Goal: Find specific page/section: Find specific page/section

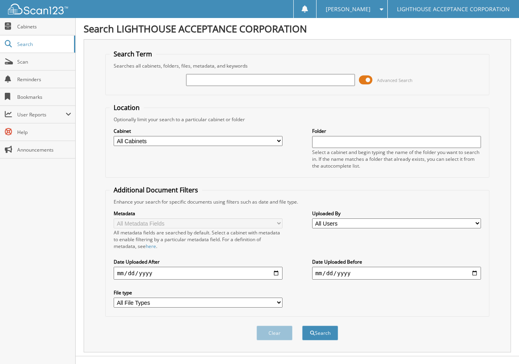
click at [229, 76] on input "text" at bounding box center [270, 80] width 169 height 12
type input "8559"
click at [302, 326] on button "Search" at bounding box center [320, 333] width 36 height 15
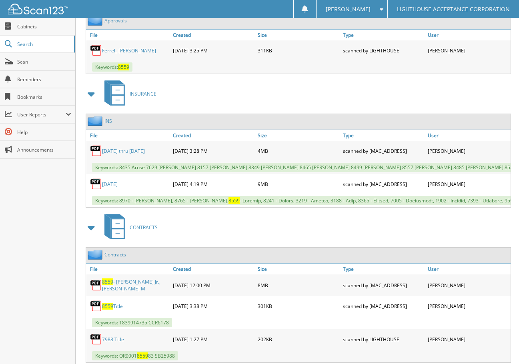
scroll to position [575, 0]
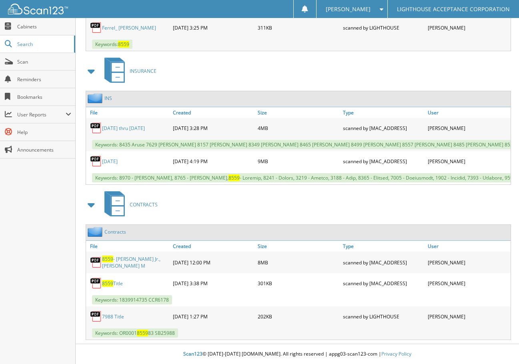
click at [142, 263] on link "8559 - [PERSON_NAME] Jr., [PERSON_NAME] M" at bounding box center [135, 263] width 67 height 14
click at [137, 266] on link "8559 - [PERSON_NAME] Jr., [PERSON_NAME] M" at bounding box center [135, 263] width 67 height 14
click at [123, 281] on link "8559 Title" at bounding box center [112, 283] width 21 height 7
